Goal: Information Seeking & Learning: Learn about a topic

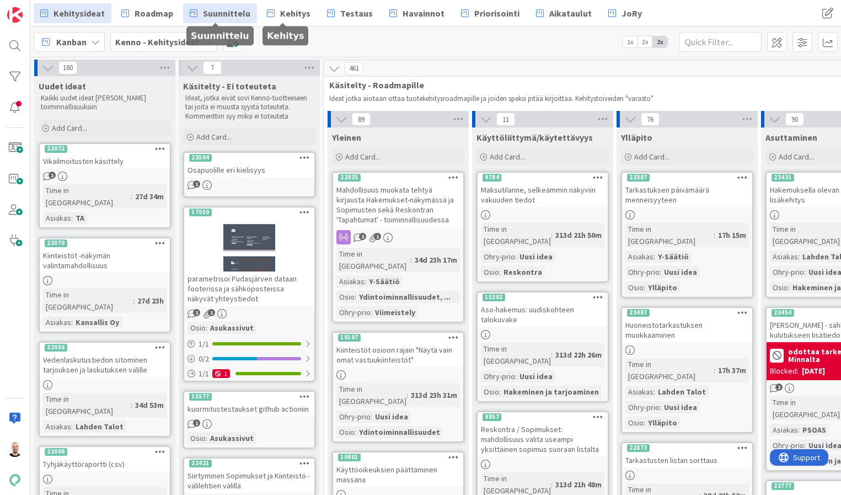
click at [221, 7] on span "Suunnittelu" at bounding box center [226, 13] width 47 height 13
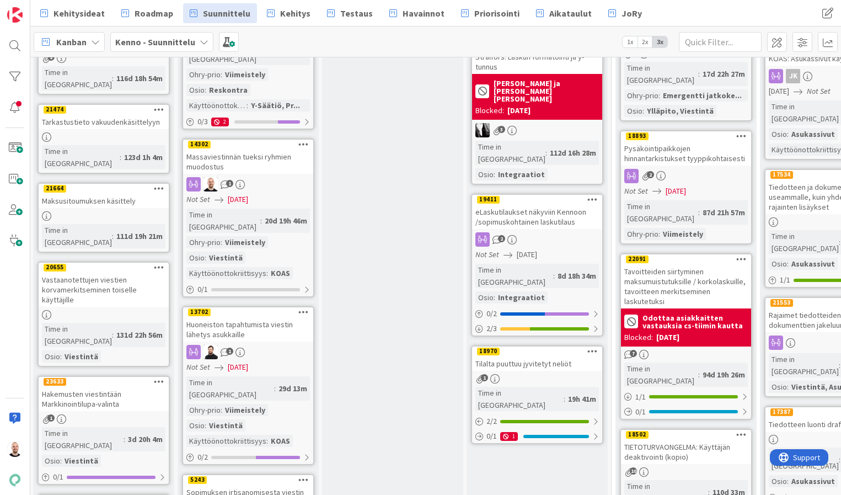
scroll to position [724, 1]
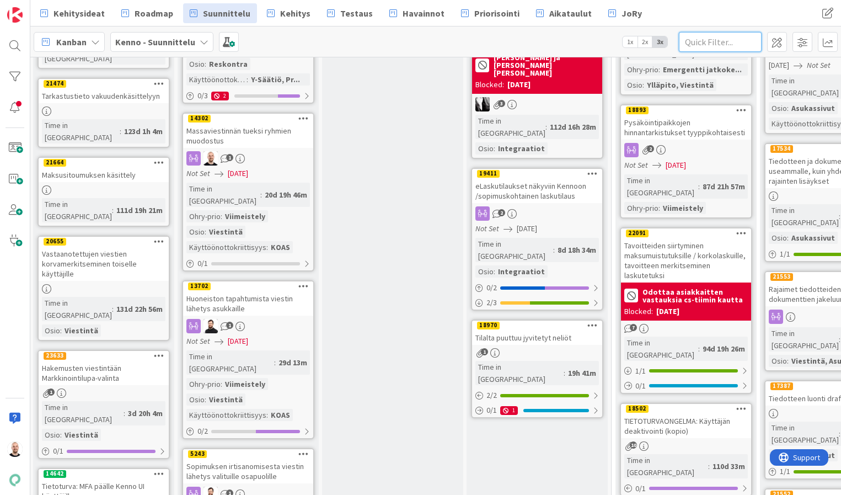
click at [703, 45] on input "text" at bounding box center [720, 42] width 83 height 20
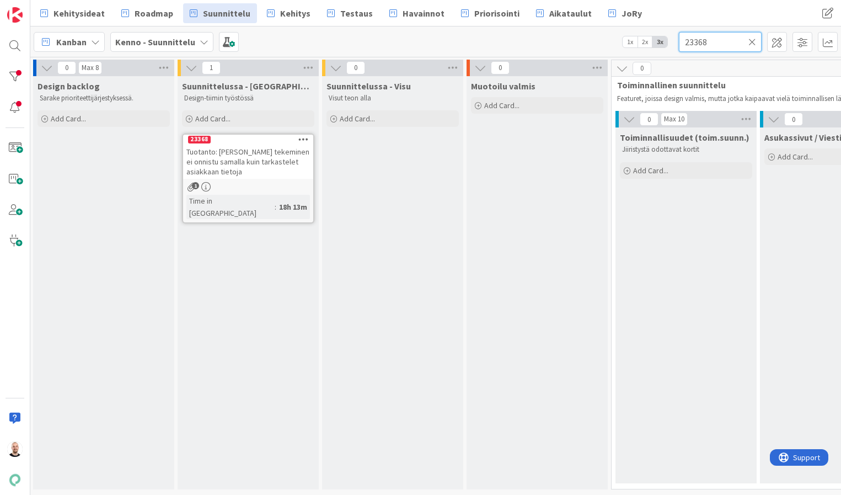
type input "23368"
click at [750, 41] on icon at bounding box center [752, 42] width 8 height 10
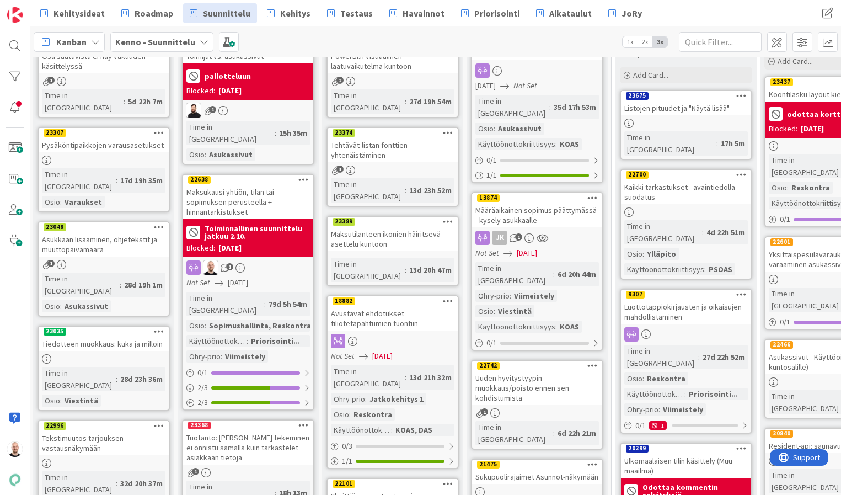
scroll to position [98, 1]
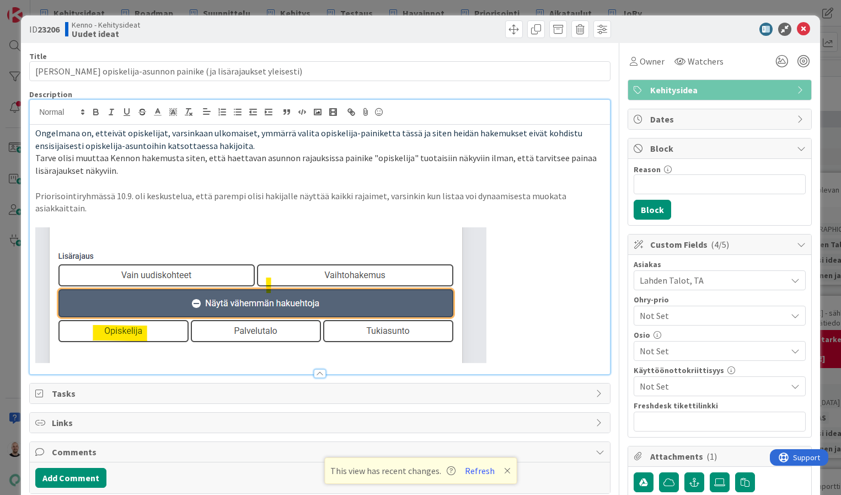
click at [544, 4] on div "ID 23206 Kenno - Kehitysideat Uudet ideat Title 66 / 128 Hakemuksen opiskelija-…" at bounding box center [420, 247] width 841 height 495
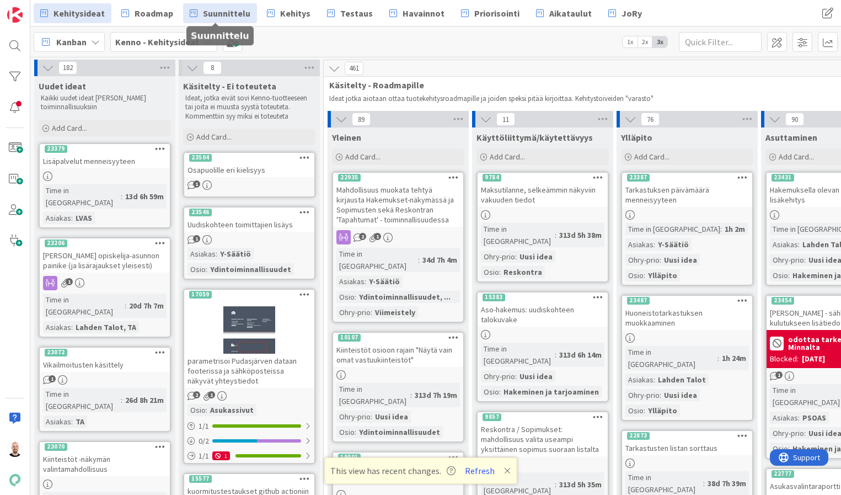
click at [230, 12] on span "Suunnittelu" at bounding box center [226, 13] width 47 height 13
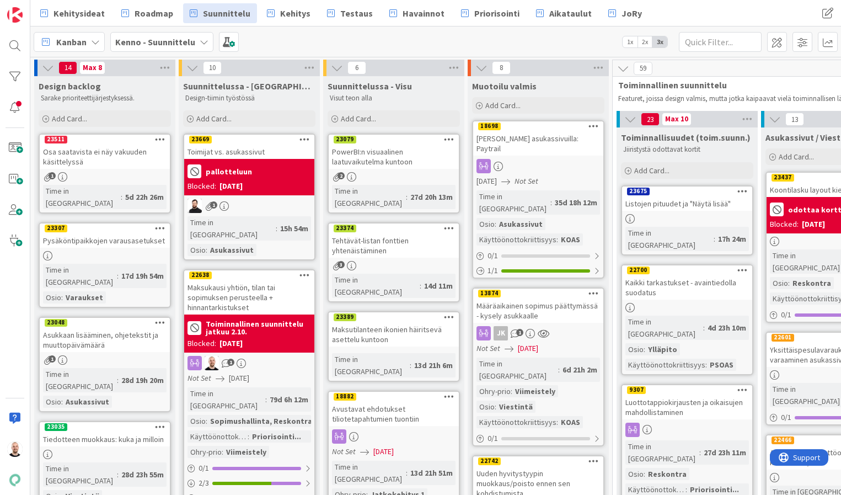
click at [246, 284] on div "Maksukausi yhtiön, tilan tai sopimuksen perusteella + hinnantarkistukset" at bounding box center [249, 297] width 130 height 34
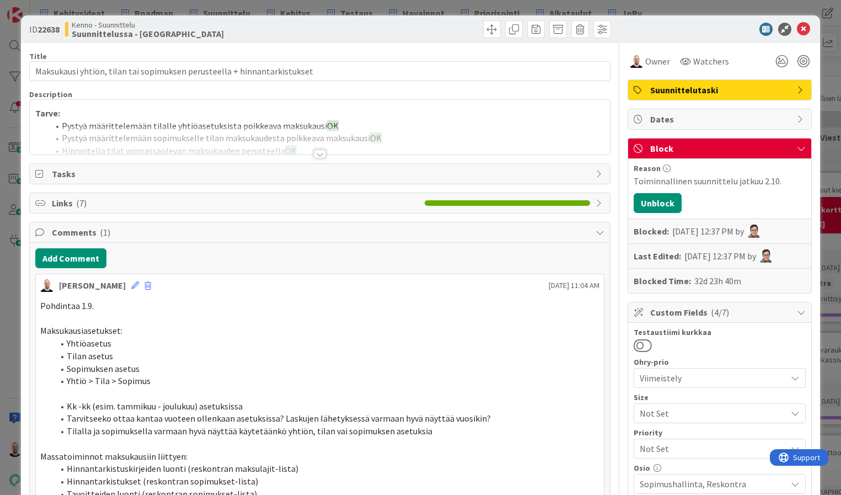
click at [321, 152] on div at bounding box center [320, 153] width 12 height 9
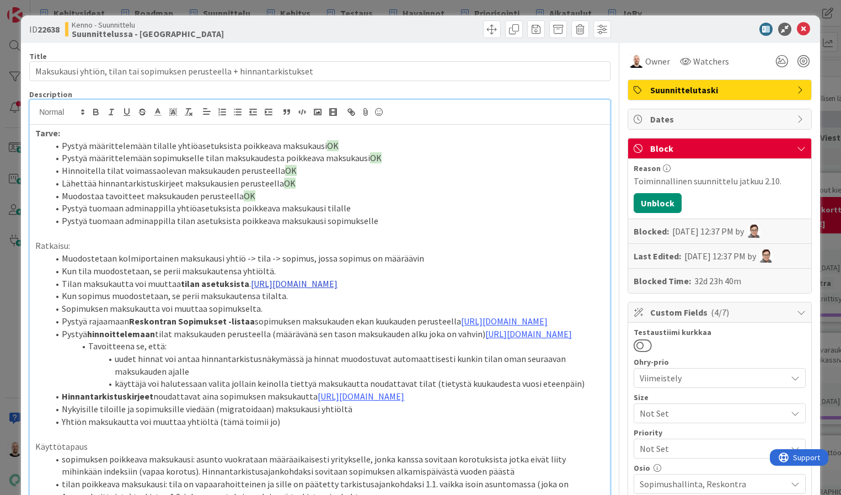
click at [313, 279] on link "https://www.figma.com/proto/0IJ8fGlasErUUd7odgirDN/Sopimushallinta?page-id=0%3A…" at bounding box center [294, 283] width 87 height 11
click at [327, 324] on link "https://www.figma.com/proto/0IJ8fGlasErUUd7odgirDN/Sopimushallinta?content-scal…" at bounding box center [305, 324] width 76 height 14
click at [385, 254] on li "Muodostetaan kolmiportainen maksukausi yhtiö -> tila -> sopimus, jossa sopimus …" at bounding box center [327, 258] width 556 height 13
click at [461, 326] on link "https://www.figma.com/proto/s06ePFuGvSFkRRSBp8p43G/Reskontra?page-id=0%3A1&node…" at bounding box center [504, 320] width 87 height 11
click at [273, 385] on link "https://www.figma.com/proto/s06ePFuGvSFkRRSBp8p43G/Reskontra?content-scaling=fi…" at bounding box center [268, 385] width 76 height 14
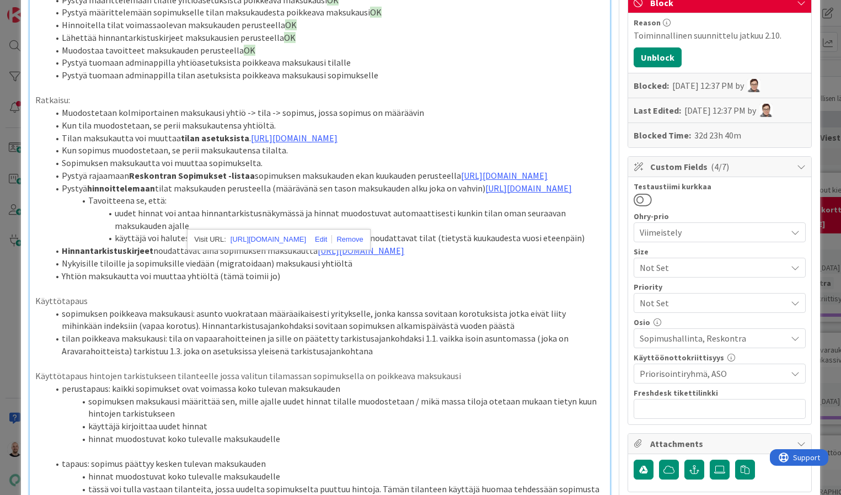
scroll to position [144, 0]
click at [147, 233] on li "uudet hinnat voi antaa hinnantarkistusnäkymässä ja hinnat muodostuvat automaatt…" at bounding box center [327, 220] width 556 height 25
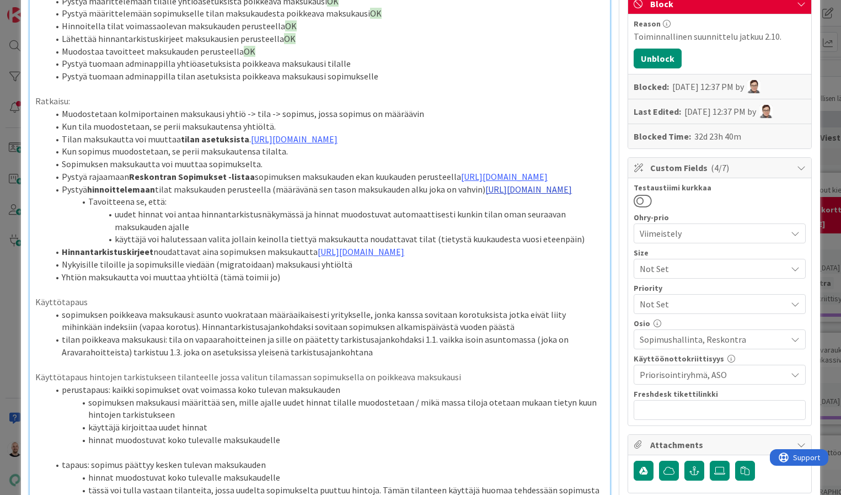
click at [485, 195] on link "https://www.figma.com/proto/s06ePFuGvSFkRRSBp8p43G/Reskontra?page-id=&node-id=2…" at bounding box center [528, 189] width 87 height 11
click at [305, 275] on link "https://www.figma.com/proto/s06ePFuGvSFkRRSBp8p43G/Reskontra?content-scaling=fi…" at bounding box center [294, 277] width 76 height 14
click at [332, 233] on li "uudet hinnat voi antaa hinnantarkistusnäkymässä ja hinnat muodostuvat automaatt…" at bounding box center [327, 220] width 556 height 25
click at [337, 257] on link "https://www.figma.com/proto/s06ePFuGvSFkRRSBp8p43G/Reskontra?page-id=0%3A1&node…" at bounding box center [361, 251] width 87 height 11
click at [336, 361] on link "https://www.figma.com/proto/s06ePFuGvSFkRRSBp8p43G/Reskontra?content-scaling=fi…" at bounding box center [300, 362] width 76 height 14
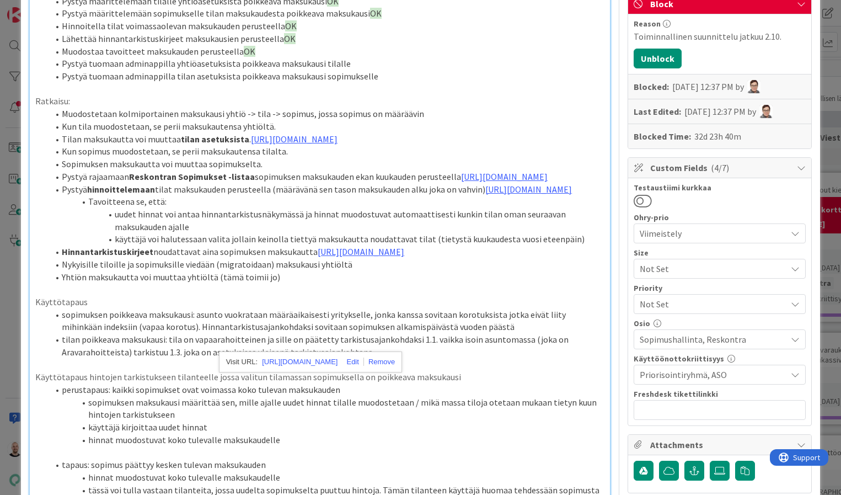
scroll to position [167, 0]
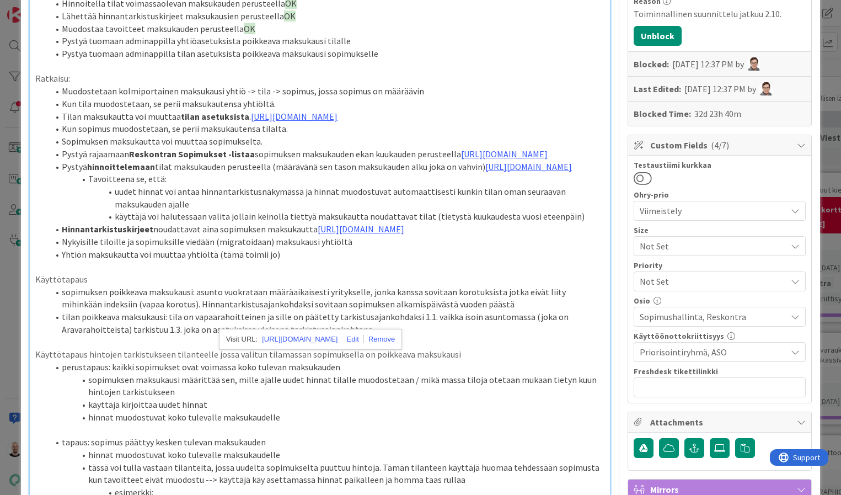
click at [511, 261] on li "Yhtiön maksukautta voi muuttaa yhtiöltä (tämä toimii jo)" at bounding box center [327, 254] width 556 height 13
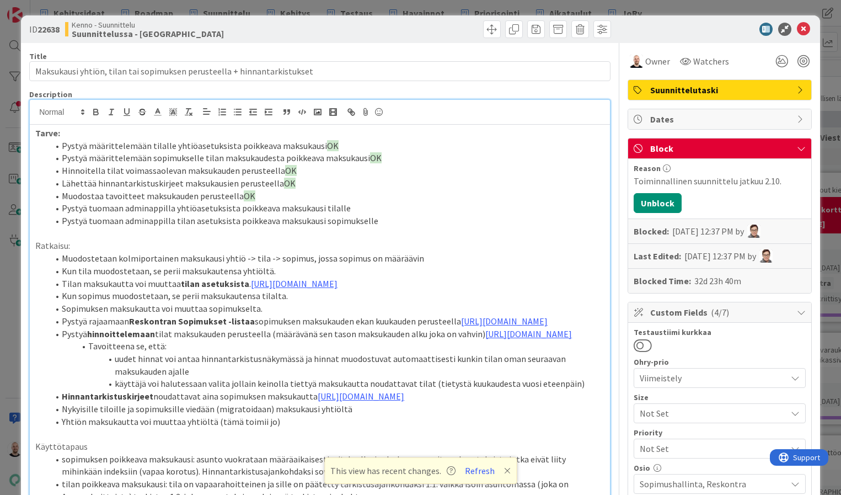
scroll to position [1, 0]
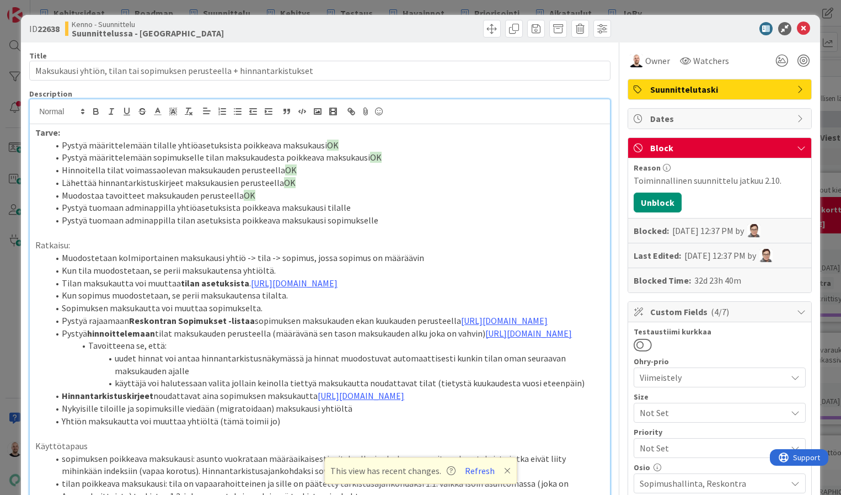
click at [647, 8] on div "ID 22638 Kenno - Suunnittelu Suunnittelussa - Rautalangat Title 72 / 128 Maksuk…" at bounding box center [420, 247] width 841 height 495
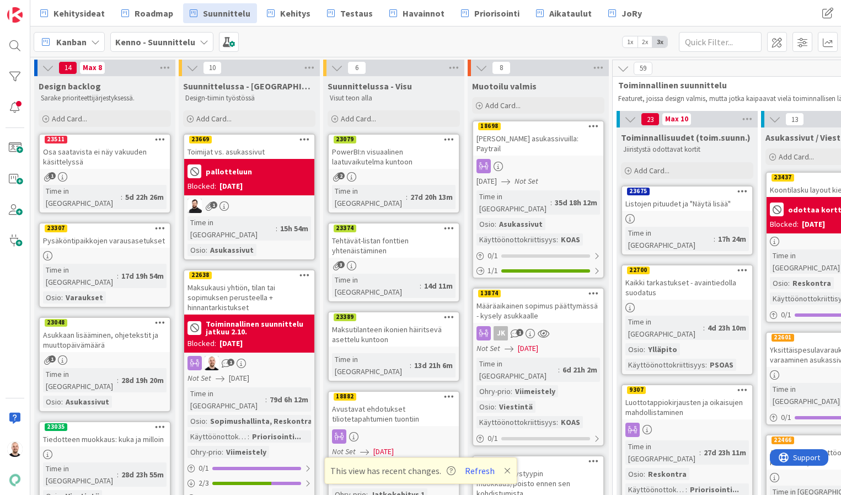
click at [506, 469] on icon at bounding box center [507, 470] width 7 height 9
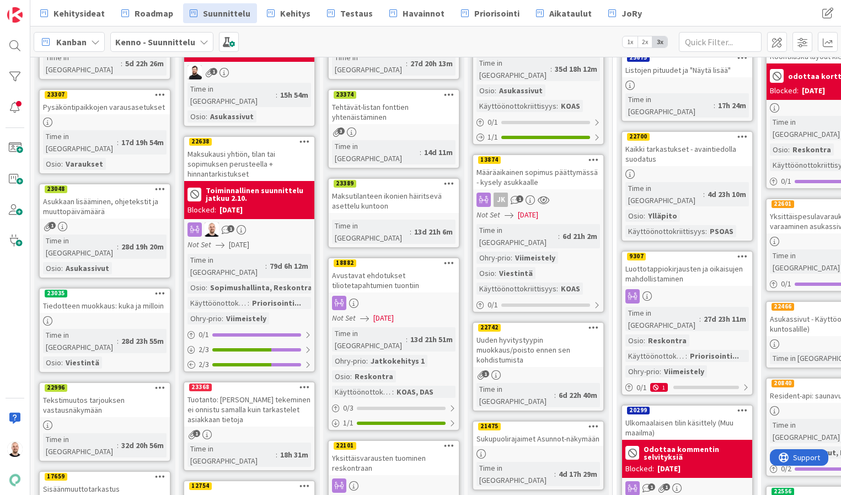
scroll to position [174, 0]
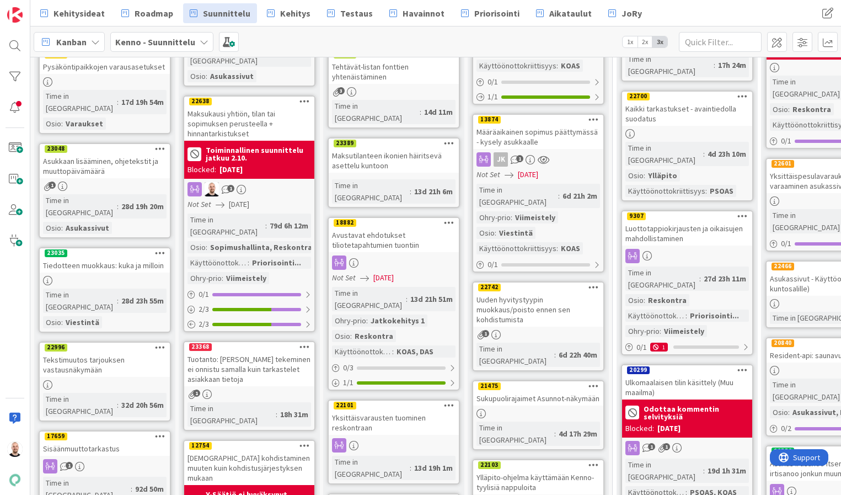
click at [235, 352] on div "Tuotanto: Kirjauksen tekeminen ei onnistu samalla kuin tarkastelet asiakkaan ti…" at bounding box center [249, 369] width 130 height 34
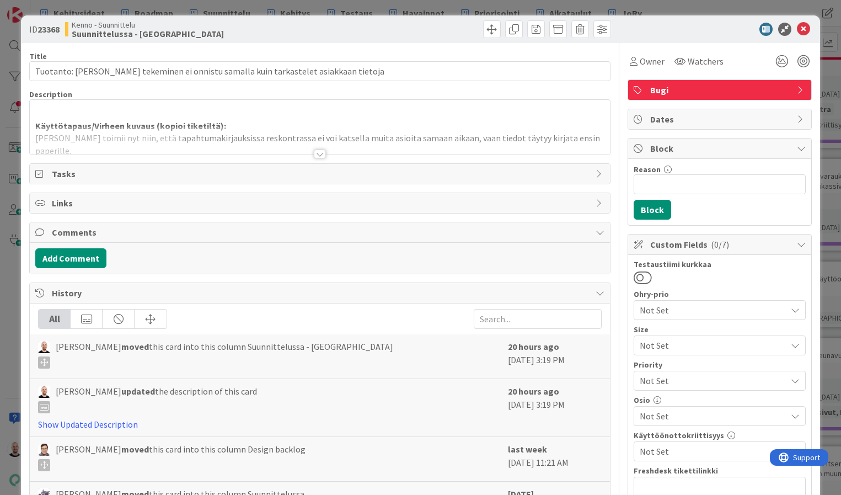
click at [319, 153] on div at bounding box center [320, 153] width 12 height 9
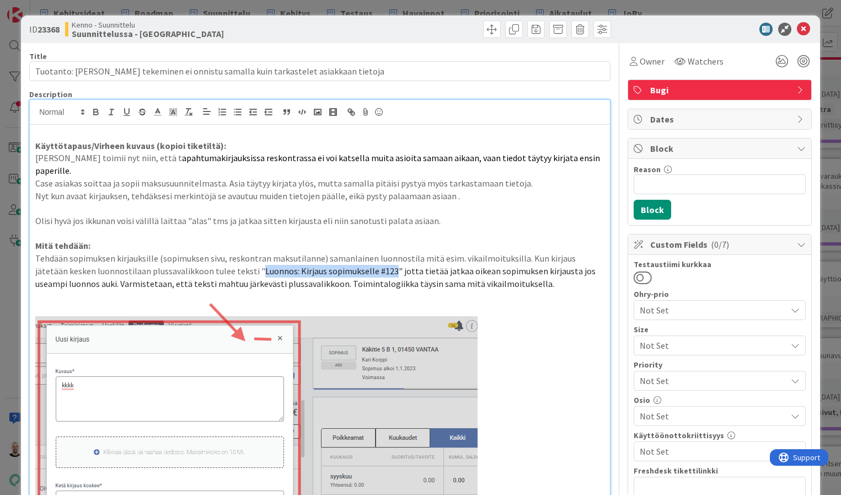
drag, startPoint x: 223, startPoint y: 254, endPoint x: 353, endPoint y: 253, distance: 130.1
click at [353, 265] on span "Luonnos: Kirjaus sopimukselle #123" jotta tietää jatkaa oikean sopimuksen kirja…" at bounding box center [316, 277] width 562 height 24
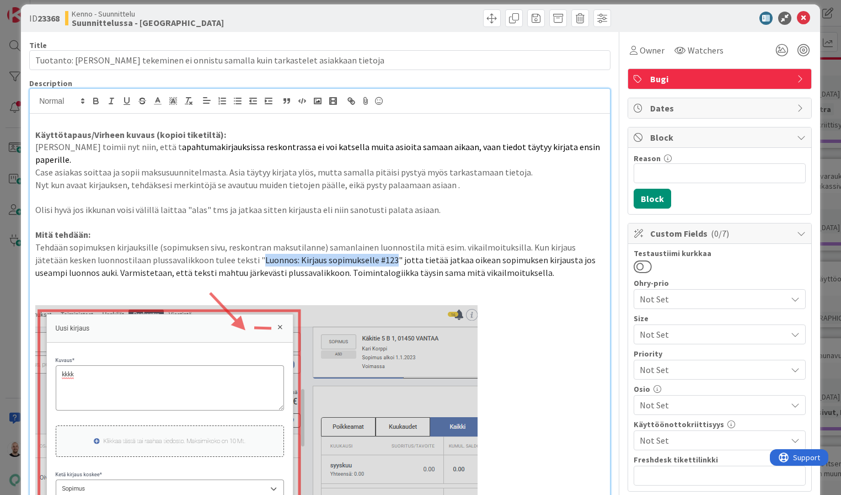
scroll to position [6, 0]
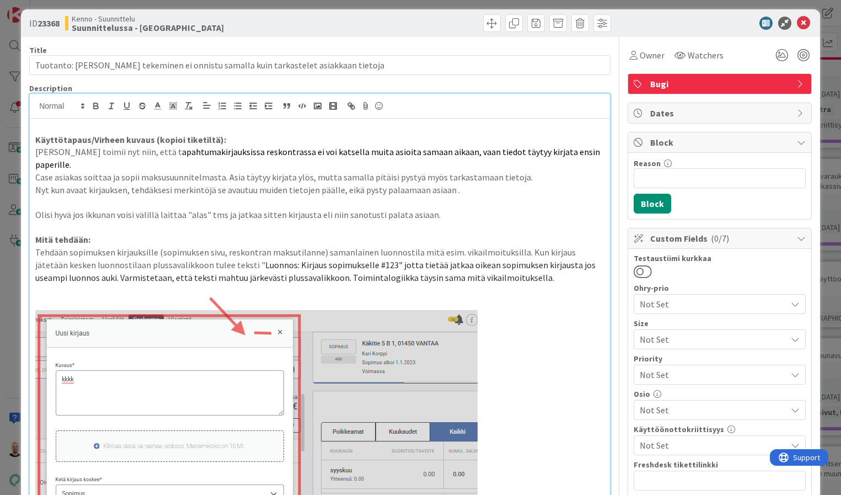
click at [524, 233] on p "Mitä tehdään:" at bounding box center [319, 239] width 569 height 13
click at [572, 4] on div "ID 23368 Kenno - Suunnittelu Suunnittelussa - Rautalangat Title 84 / 128 Tuotan…" at bounding box center [420, 247] width 841 height 495
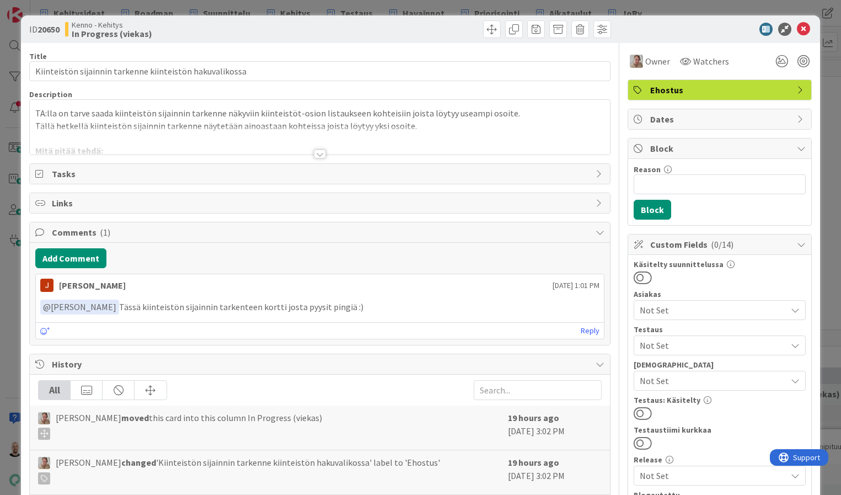
click at [312, 153] on div at bounding box center [320, 140] width 580 height 28
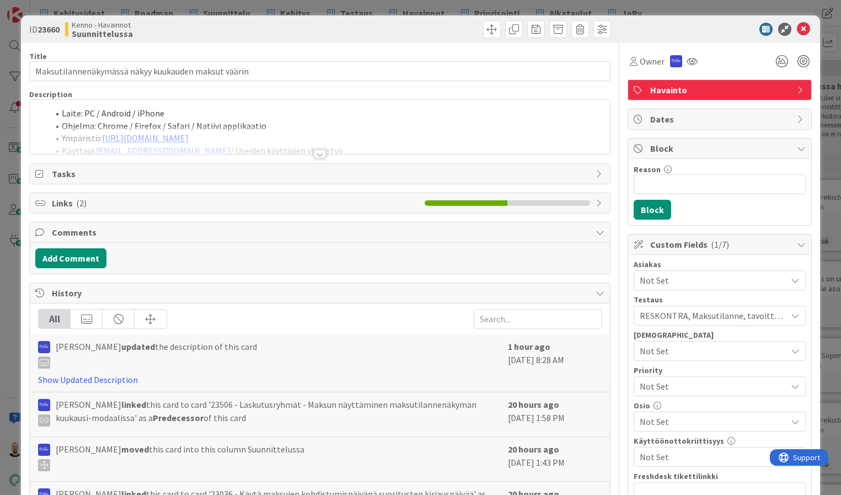
click at [321, 155] on div at bounding box center [320, 153] width 12 height 9
